Goal: Information Seeking & Learning: Learn about a topic

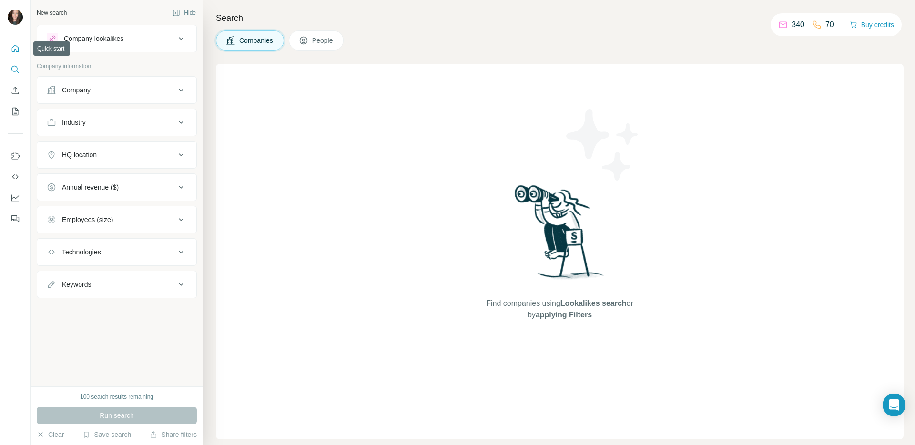
click at [16, 51] on icon "Quick start" at bounding box center [15, 48] width 7 height 7
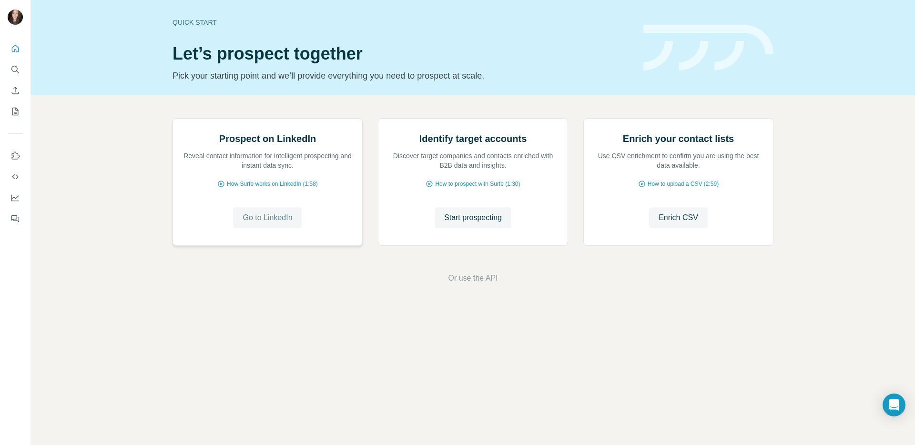
click at [272, 224] on span "Go to LinkedIn" at bounding box center [268, 217] width 50 height 11
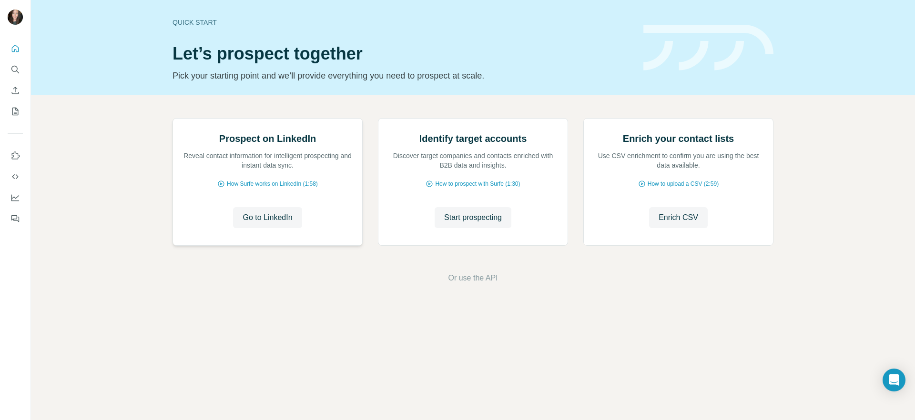
click at [261, 170] on p "Reveal contact information for intelligent prospecting and instant data sync." at bounding box center [268, 160] width 170 height 19
drag, startPoint x: 328, startPoint y: 247, endPoint x: 216, endPoint y: 245, distance: 111.5
click at [216, 170] on div "Prospect on LinkedIn Reveal contact information for intelligent prospecting and…" at bounding box center [268, 151] width 170 height 38
drag, startPoint x: 528, startPoint y: 243, endPoint x: 408, endPoint y: 242, distance: 120.1
click at [408, 170] on div "Identify target accounts Discover target companies and contacts enriched with B…" at bounding box center [473, 151] width 170 height 38
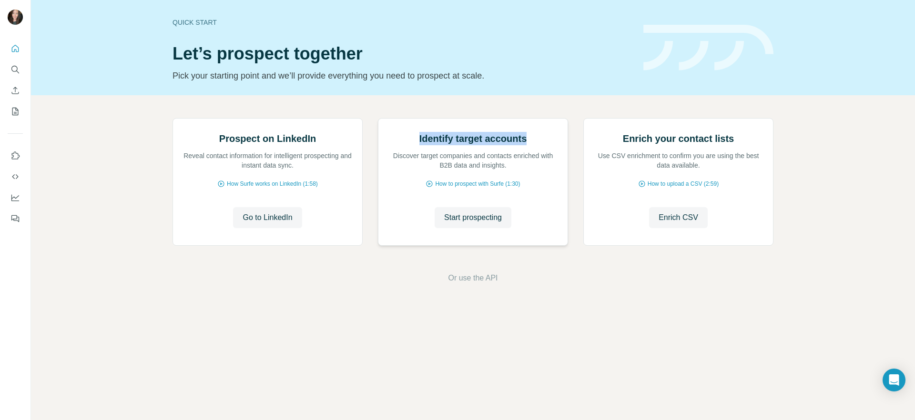
click at [408, 170] on div "Identify target accounts Discover target companies and contacts enriched with B…" at bounding box center [473, 151] width 170 height 38
drag, startPoint x: 748, startPoint y: 246, endPoint x: 612, endPoint y: 246, distance: 135.8
click at [612, 170] on div "Enrich your contact lists Use CSV enrichment to confirm you are using the best …" at bounding box center [678, 151] width 170 height 38
click at [20, 70] on button "Search" at bounding box center [15, 69] width 15 height 17
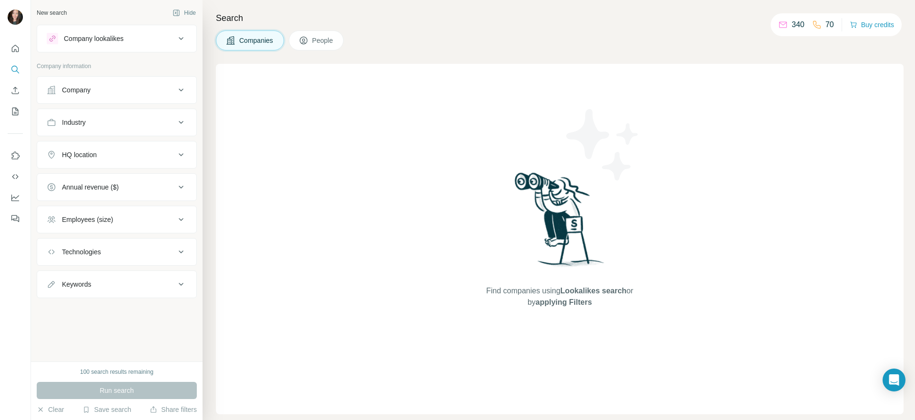
click at [88, 94] on div "Company" at bounding box center [76, 90] width 29 height 10
click at [90, 116] on input "text" at bounding box center [117, 113] width 140 height 17
click at [86, 89] on div "Company" at bounding box center [76, 90] width 29 height 10
click at [75, 124] on div "Industry" at bounding box center [74, 123] width 24 height 10
click at [76, 149] on input at bounding box center [112, 146] width 118 height 10
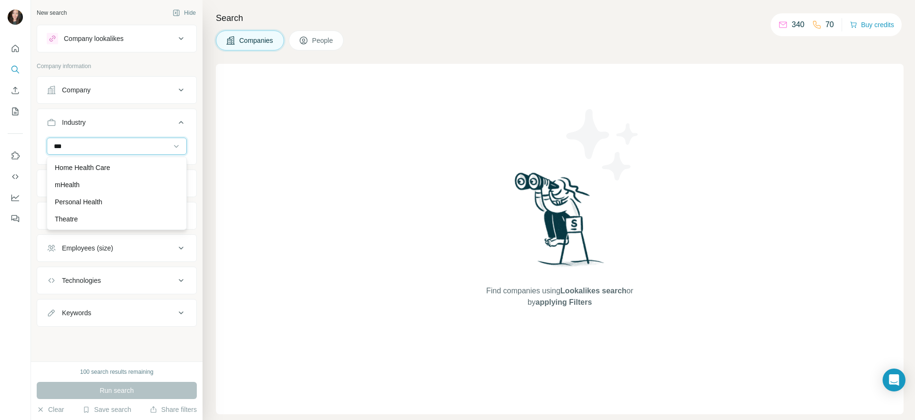
scroll to position [69, 0]
type input "***"
click at [93, 166] on p "Home Health Care" at bounding box center [82, 168] width 55 height 10
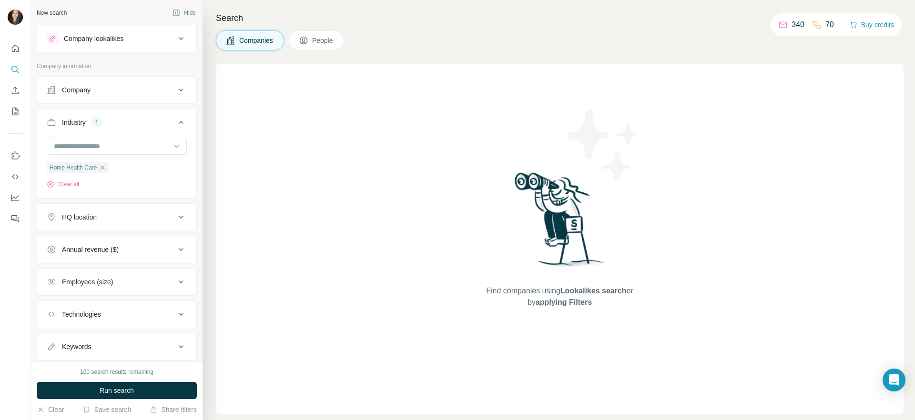
click at [73, 290] on button "Employees (size)" at bounding box center [116, 282] width 159 height 23
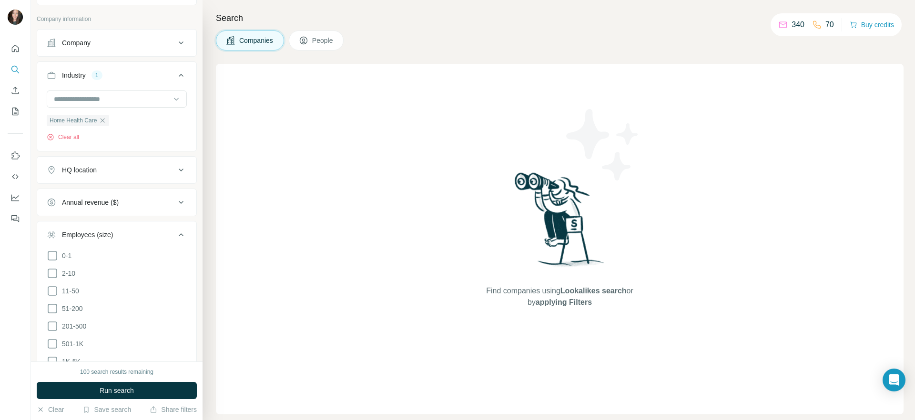
scroll to position [64, 0]
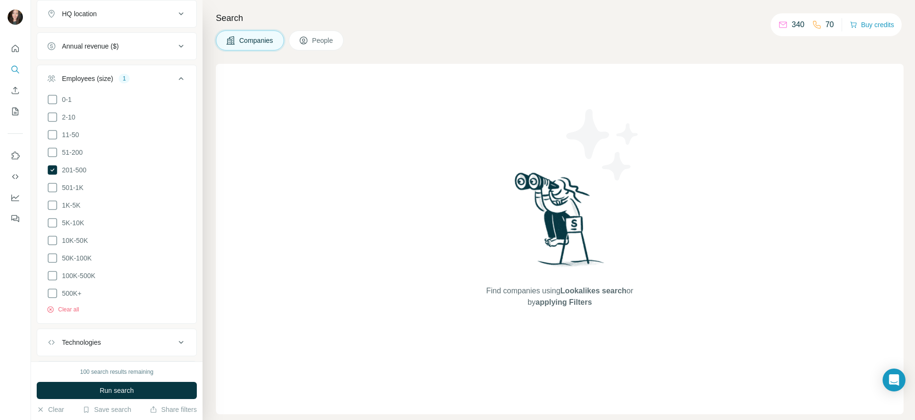
click at [114, 276] on li "100K-500K" at bounding box center [117, 276] width 140 height 12
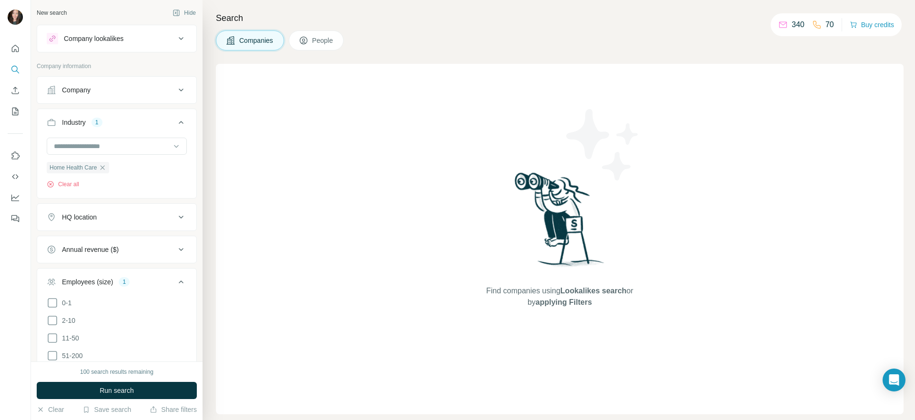
click at [119, 213] on div "HQ location" at bounding box center [111, 218] width 129 height 10
click at [99, 239] on input "text" at bounding box center [117, 241] width 140 height 17
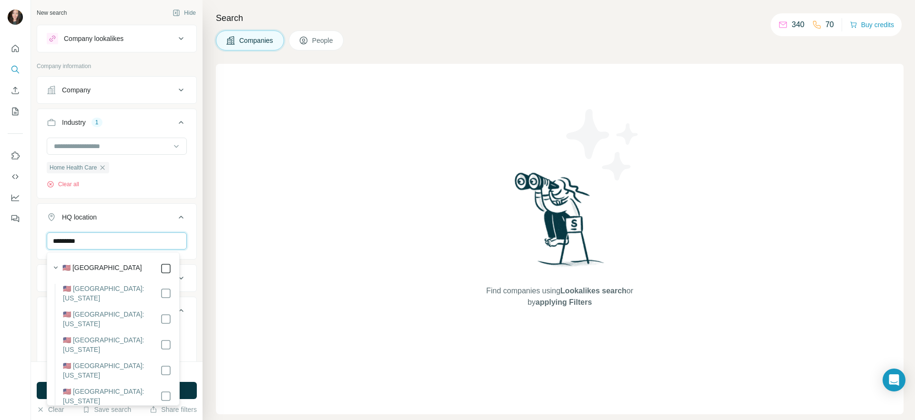
type input "*********"
click at [164, 267] on icon at bounding box center [165, 268] width 11 height 11
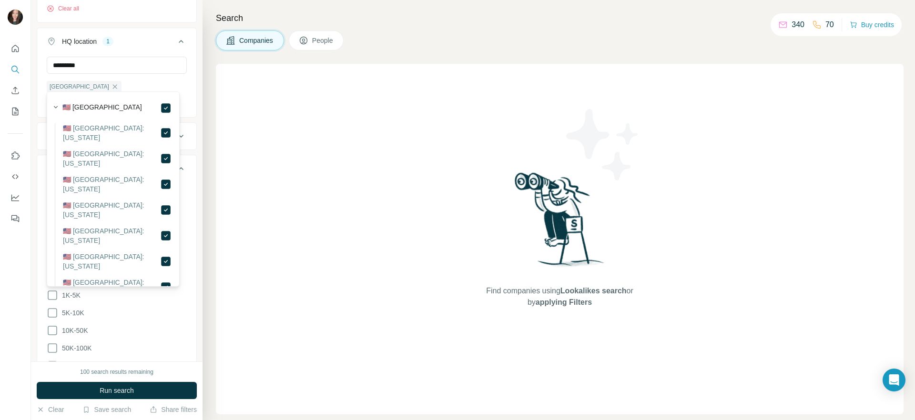
scroll to position [188, 0]
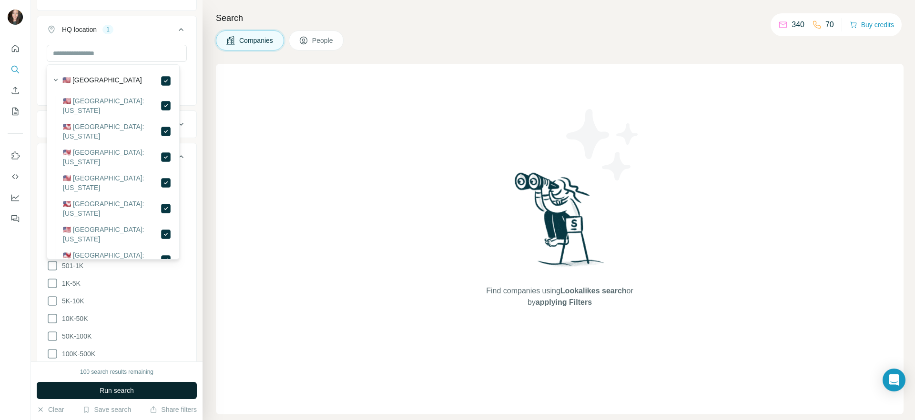
click at [108, 388] on span "Run search" at bounding box center [117, 391] width 34 height 10
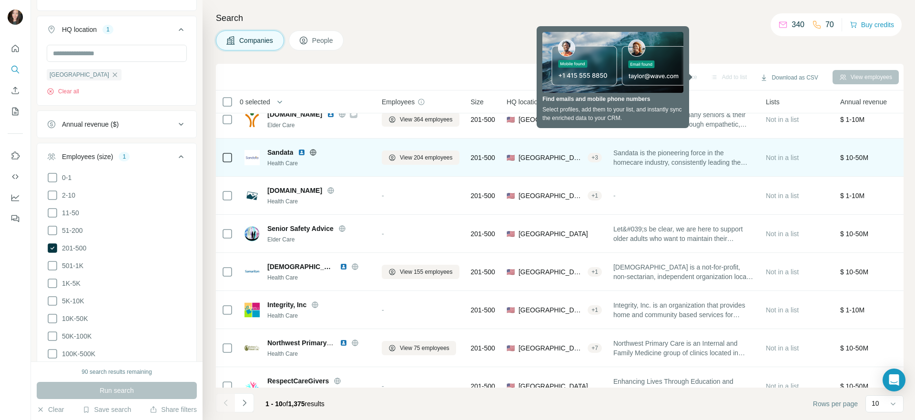
scroll to position [0, 0]
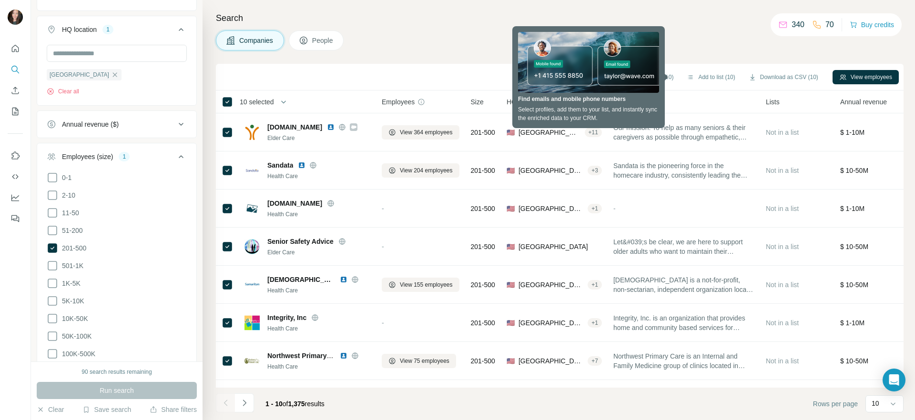
click at [690, 28] on div "Search Companies People Sync to Salesforce (10) Add to list (10) Download as CS…" at bounding box center [559, 210] width 712 height 420
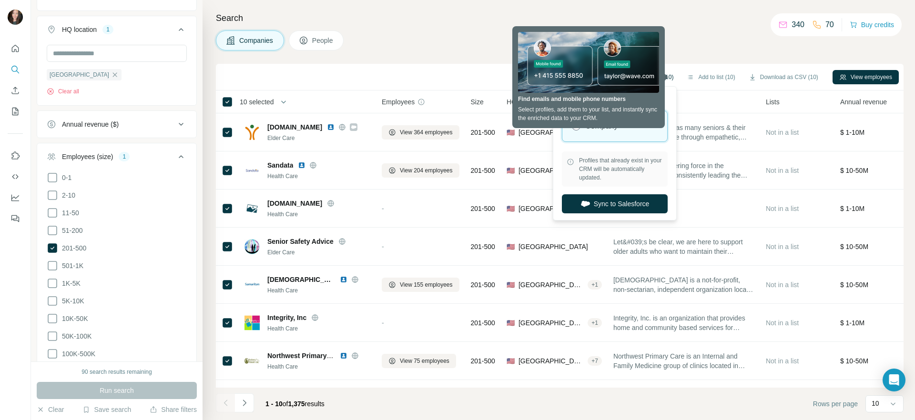
click at [669, 77] on button "Sync to Salesforce (10)" at bounding box center [638, 77] width 84 height 14
click at [625, 116] on div "Company" at bounding box center [614, 126] width 105 height 30
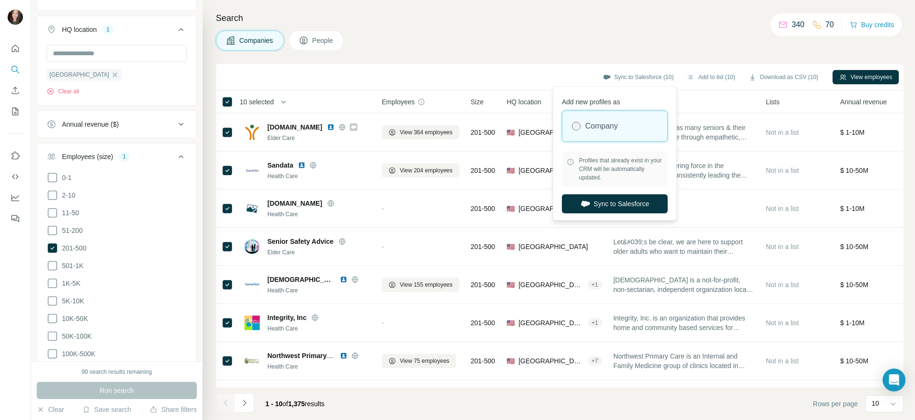
click at [645, 44] on div "Companies People" at bounding box center [560, 40] width 688 height 20
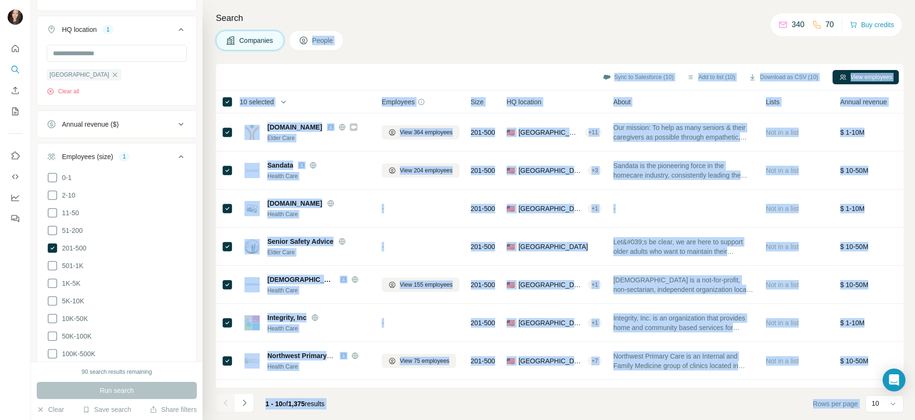
drag, startPoint x: 787, startPoint y: 24, endPoint x: 689, endPoint y: 27, distance: 98.7
click at [689, 28] on div "New search Hide Company lookalikes Company information Company Industry 1 Home …" at bounding box center [473, 210] width 884 height 420
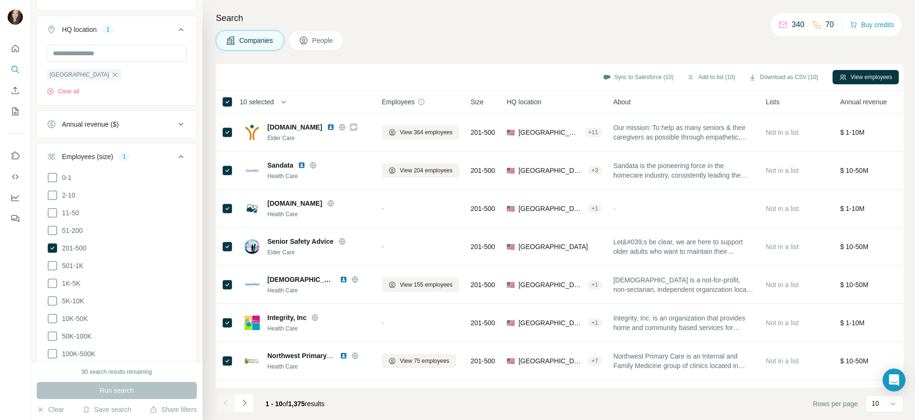
click at [689, 27] on div "Search Companies People Sync to Salesforce (10) Add to list (10) Download as CS…" at bounding box center [559, 210] width 712 height 420
click at [17, 67] on icon "Search" at bounding box center [14, 69] width 6 height 6
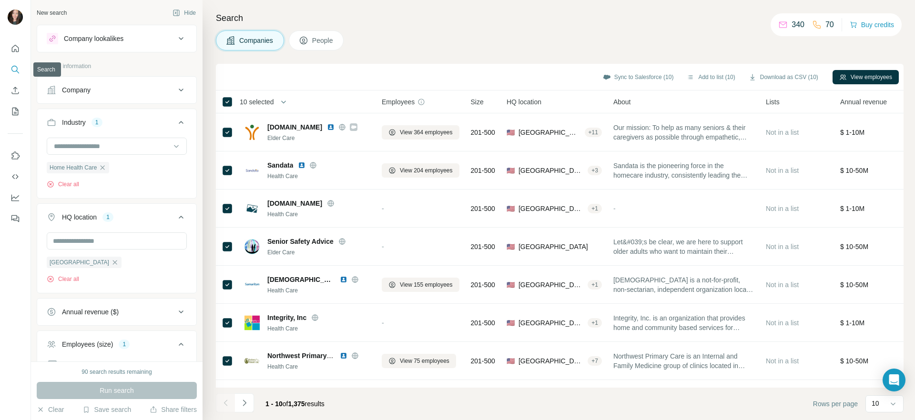
click at [15, 68] on icon "Search" at bounding box center [15, 70] width 10 height 10
click at [18, 50] on icon "Quick start" at bounding box center [15, 48] width 7 height 7
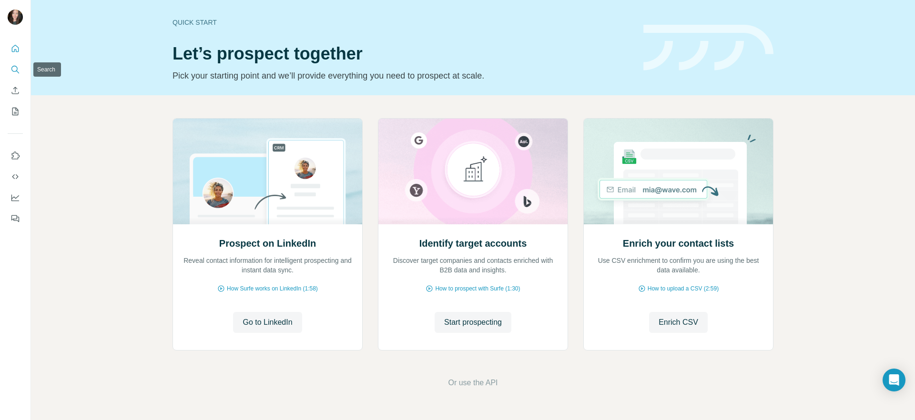
click at [13, 72] on icon "Search" at bounding box center [15, 70] width 10 height 10
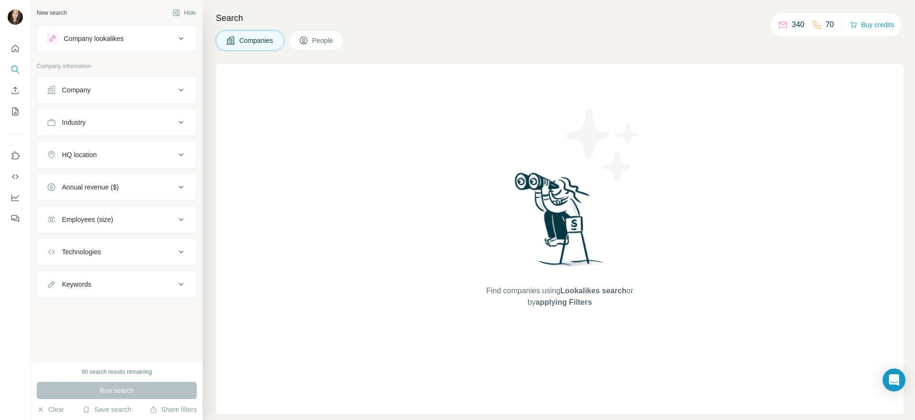
click at [97, 96] on button "Company" at bounding box center [116, 90] width 159 height 23
click at [135, 117] on input "text" at bounding box center [117, 113] width 140 height 17
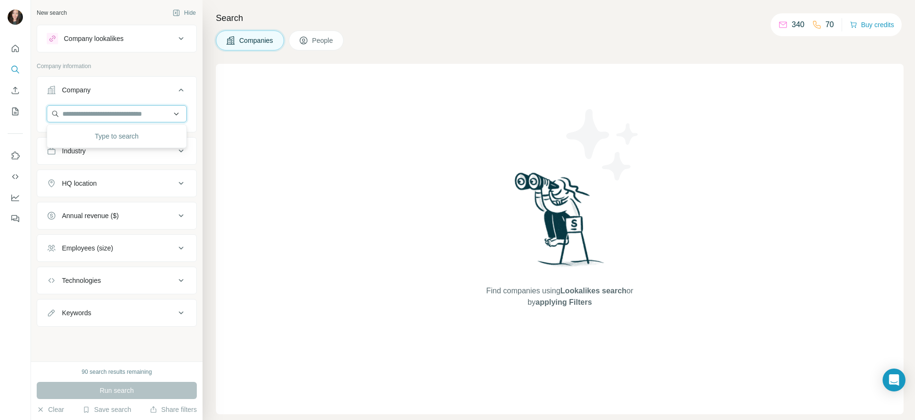
click at [123, 111] on input "text" at bounding box center [117, 113] width 140 height 17
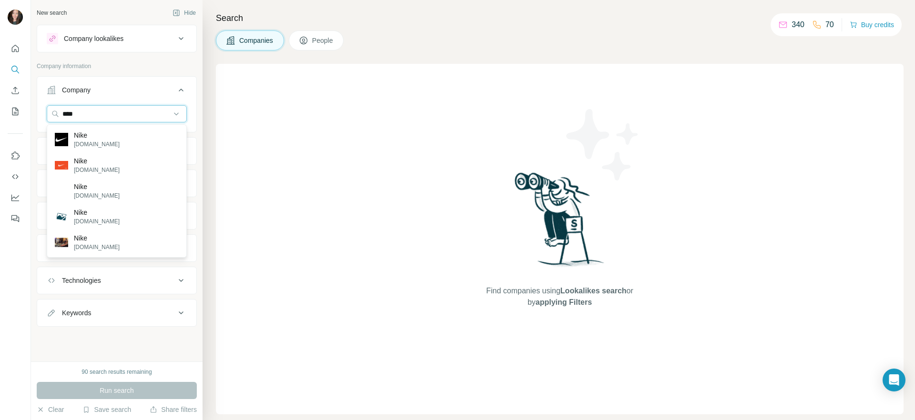
type input "****"
click at [98, 134] on div "Nike [DOMAIN_NAME]" at bounding box center [116, 140] width 135 height 26
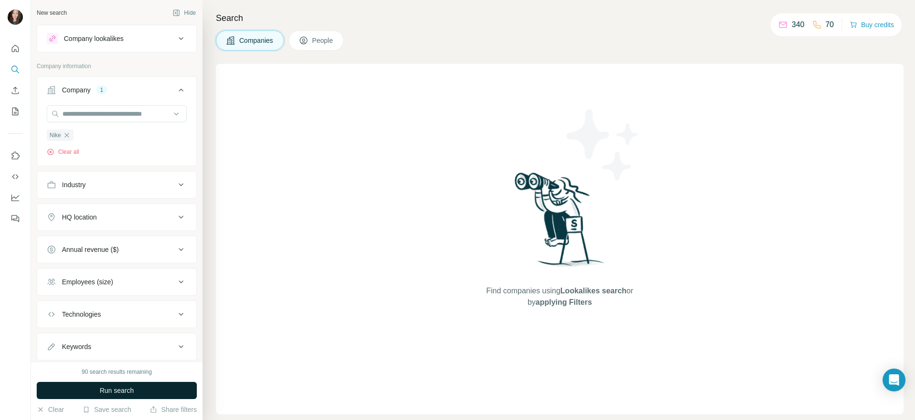
click at [100, 393] on span "Run search" at bounding box center [117, 391] width 34 height 10
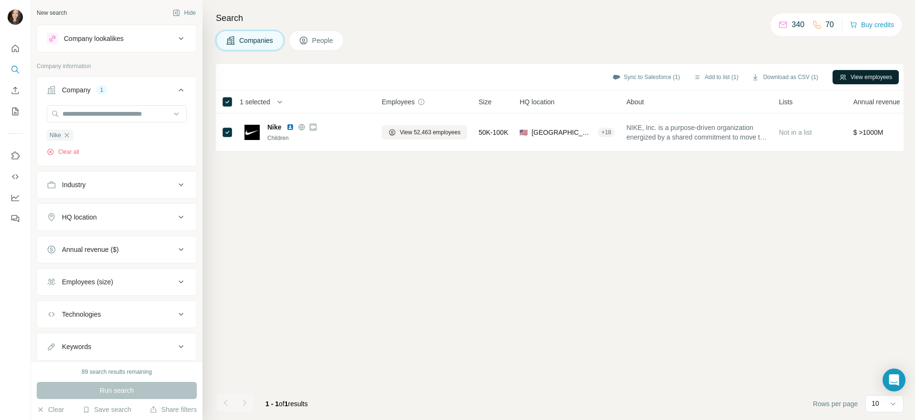
click at [889, 78] on button "View employees" at bounding box center [866, 77] width 66 height 14
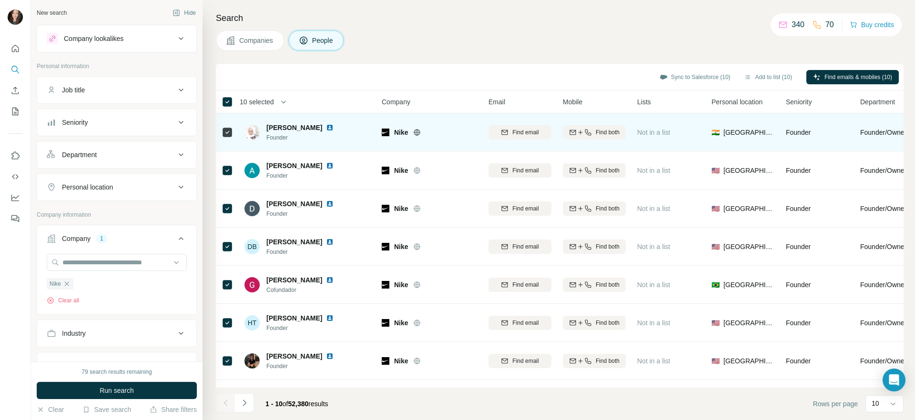
click at [291, 124] on span "[PERSON_NAME]" at bounding box center [294, 128] width 56 height 10
click at [326, 128] on img at bounding box center [330, 128] width 8 height 8
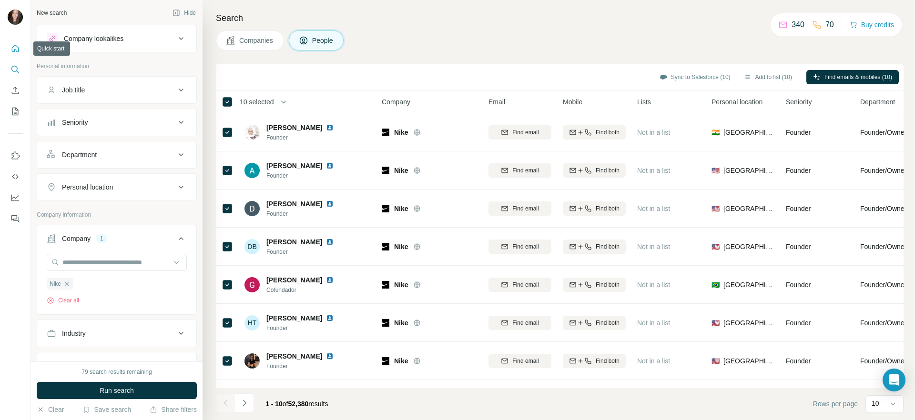
click at [14, 48] on icon "Quick start" at bounding box center [15, 49] width 10 height 10
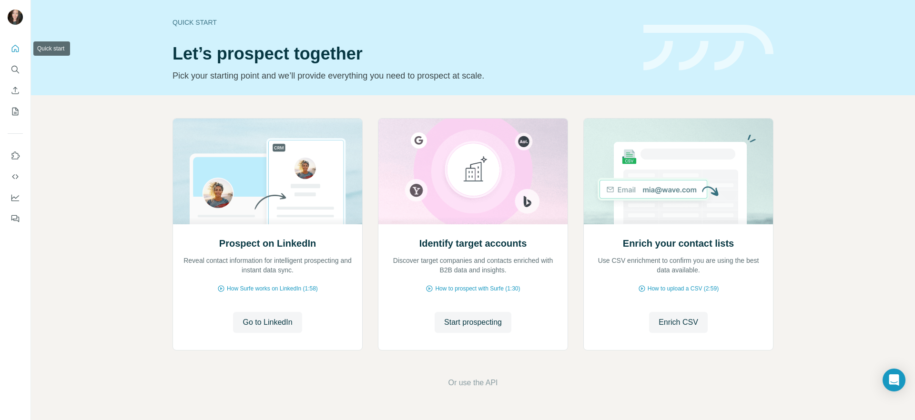
click at [15, 48] on icon "Quick start" at bounding box center [15, 49] width 10 height 10
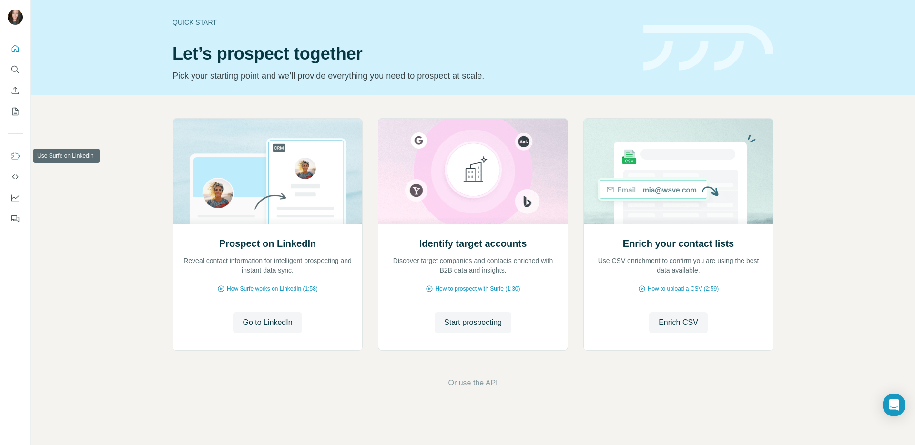
click at [14, 154] on icon "Use Surfe on LinkedIn" at bounding box center [15, 156] width 10 height 10
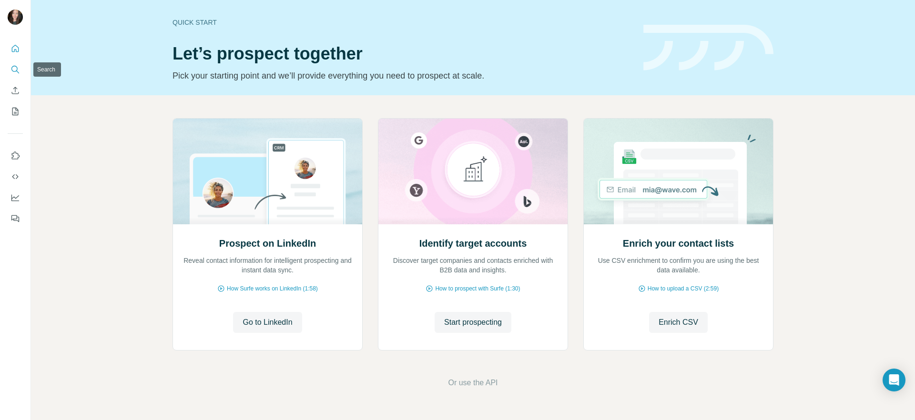
click at [20, 66] on button "Search" at bounding box center [15, 69] width 15 height 17
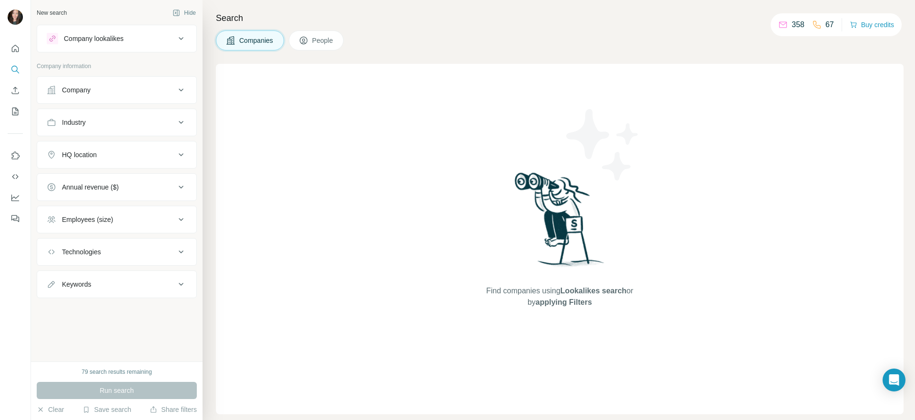
click at [100, 91] on div "Company" at bounding box center [111, 90] width 129 height 10
click at [90, 145] on button "Industry" at bounding box center [116, 151] width 159 height 23
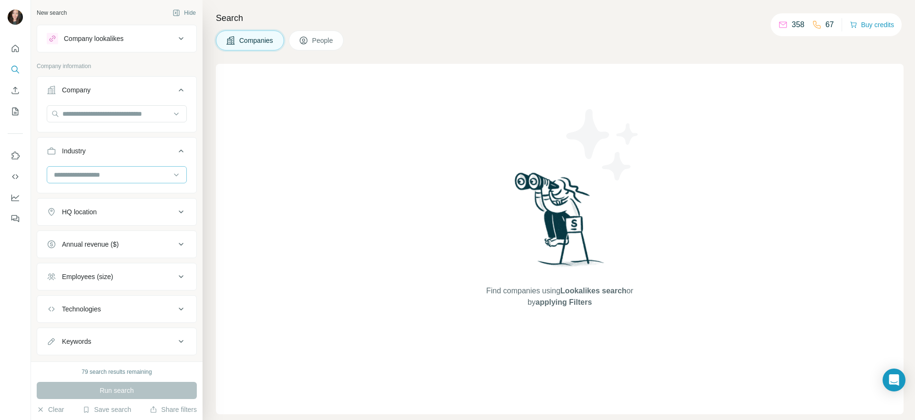
click at [85, 177] on input at bounding box center [112, 175] width 118 height 10
type input "*"
type input "****"
click at [71, 211] on p "Restaurants" at bounding box center [73, 214] width 36 height 10
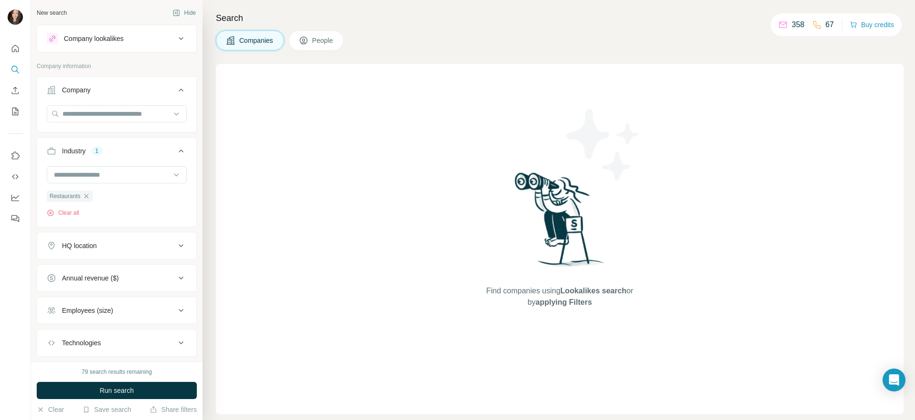
click at [81, 252] on button "HQ location" at bounding box center [116, 245] width 159 height 23
click at [73, 268] on input "text" at bounding box center [117, 269] width 140 height 17
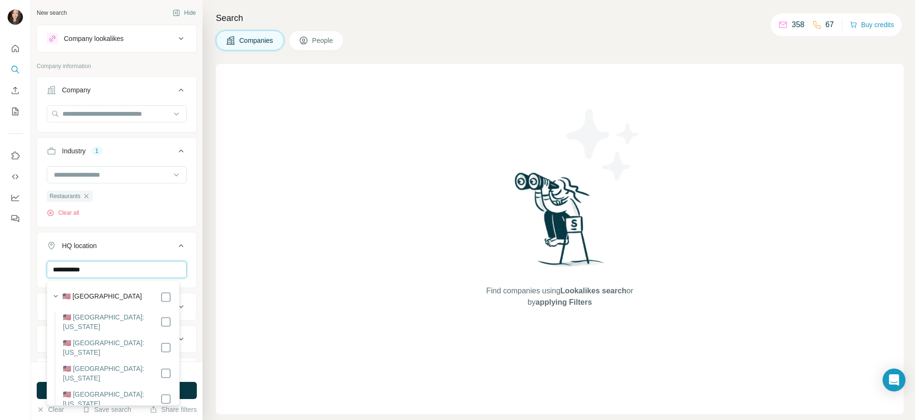
type input "**********"
click at [152, 248] on div "HQ location 1" at bounding box center [111, 246] width 129 height 10
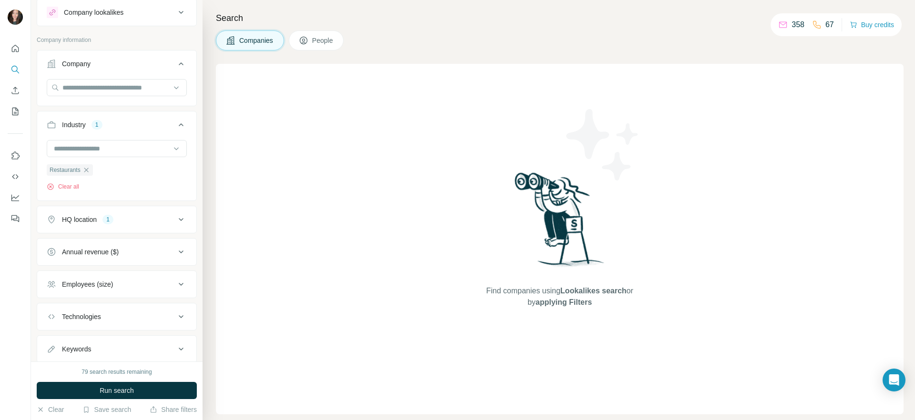
scroll to position [38, 0]
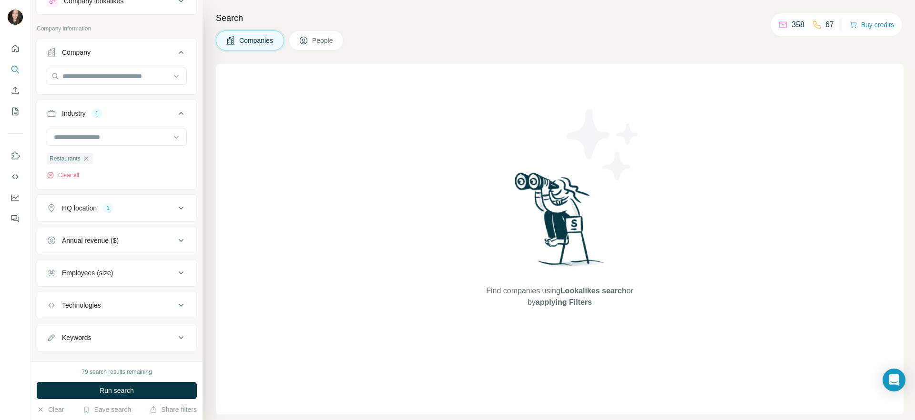
click at [152, 248] on button "Annual revenue ($)" at bounding box center [116, 240] width 159 height 23
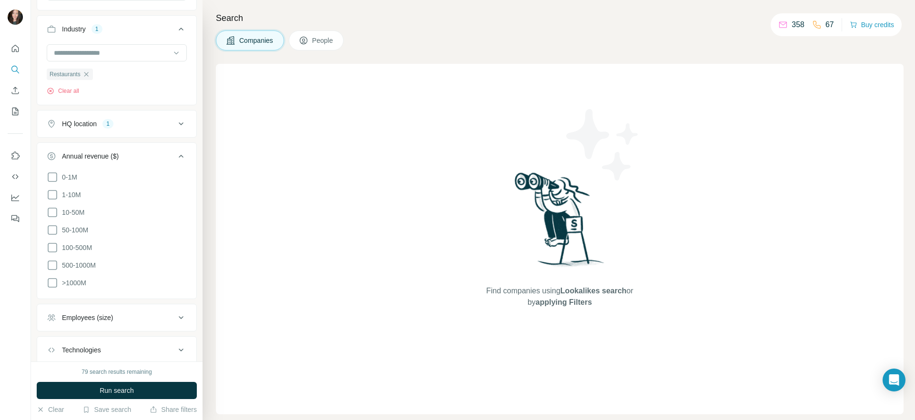
scroll to position [147, 0]
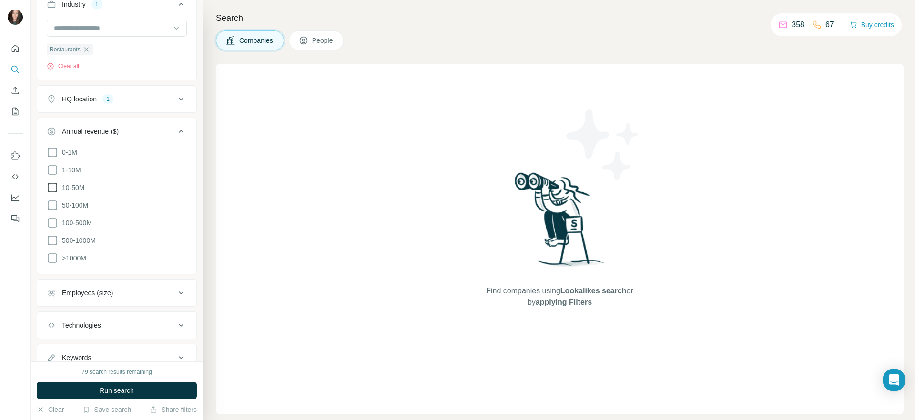
click at [55, 187] on icon at bounding box center [52, 187] width 11 height 11
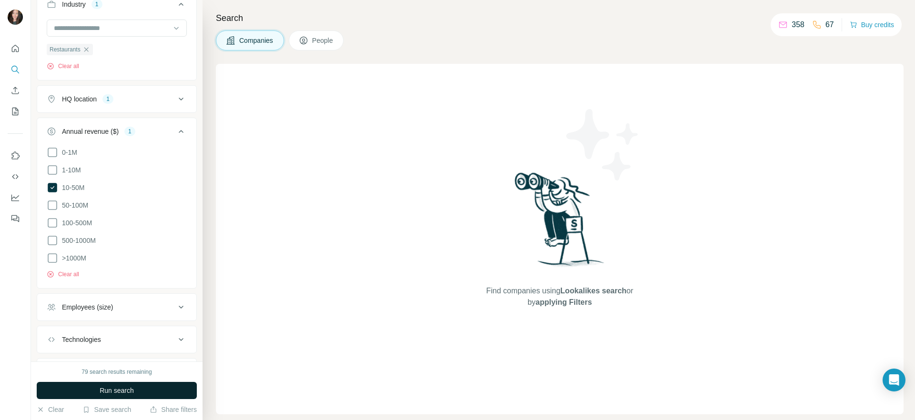
click at [90, 391] on button "Run search" at bounding box center [117, 390] width 160 height 17
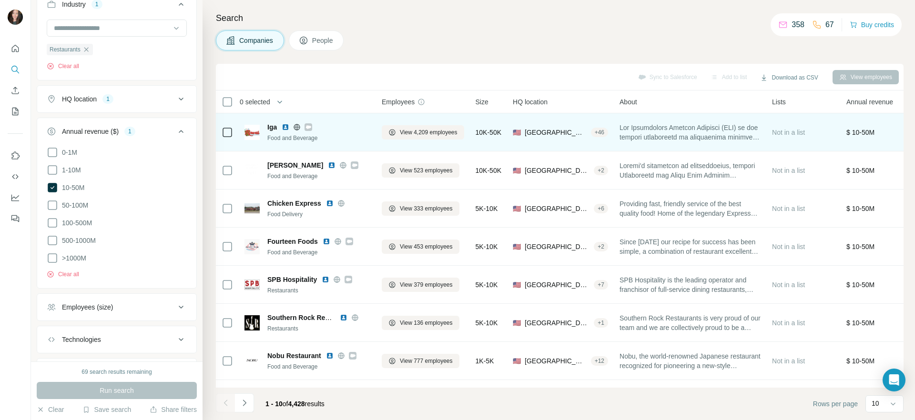
click at [272, 127] on span "Iga" at bounding box center [272, 127] width 10 height 10
click at [233, 132] on icon at bounding box center [227, 132] width 11 height 11
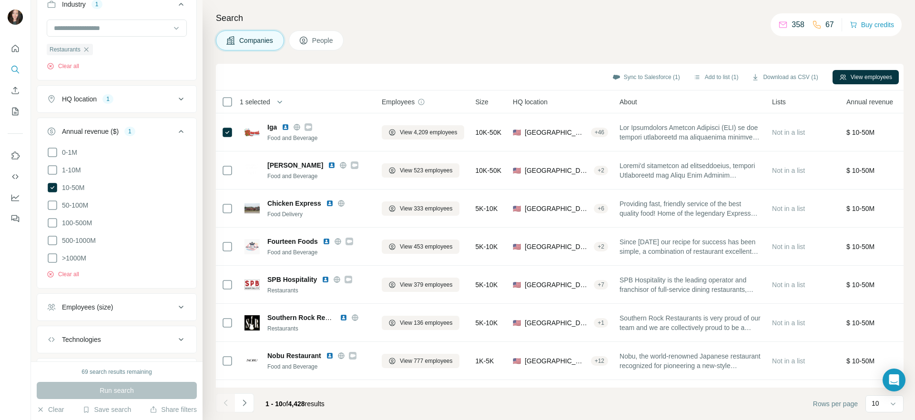
click at [877, 84] on div "Sync to Salesforce (1) Add to list (1) Download as CSV (1) View employees" at bounding box center [560, 77] width 678 height 17
click at [876, 79] on button "View employees" at bounding box center [866, 77] width 66 height 14
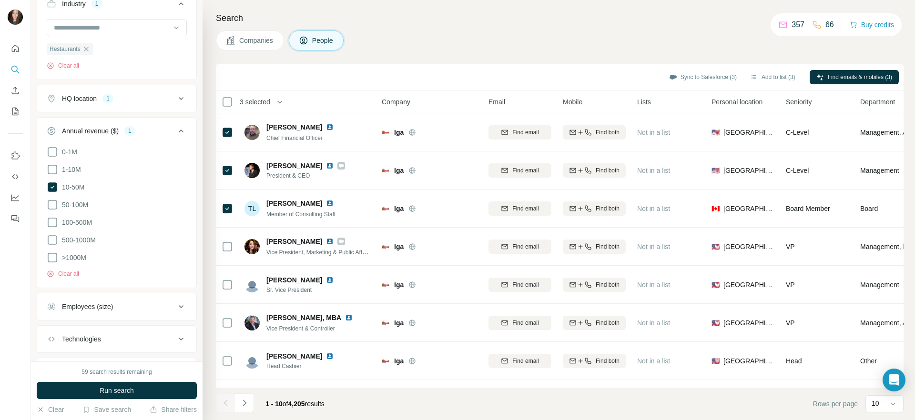
click at [403, 69] on div "Sync to Salesforce (3) Add to list (3) Find emails & mobiles (3)" at bounding box center [560, 77] width 678 height 17
